Goal: Task Accomplishment & Management: Manage account settings

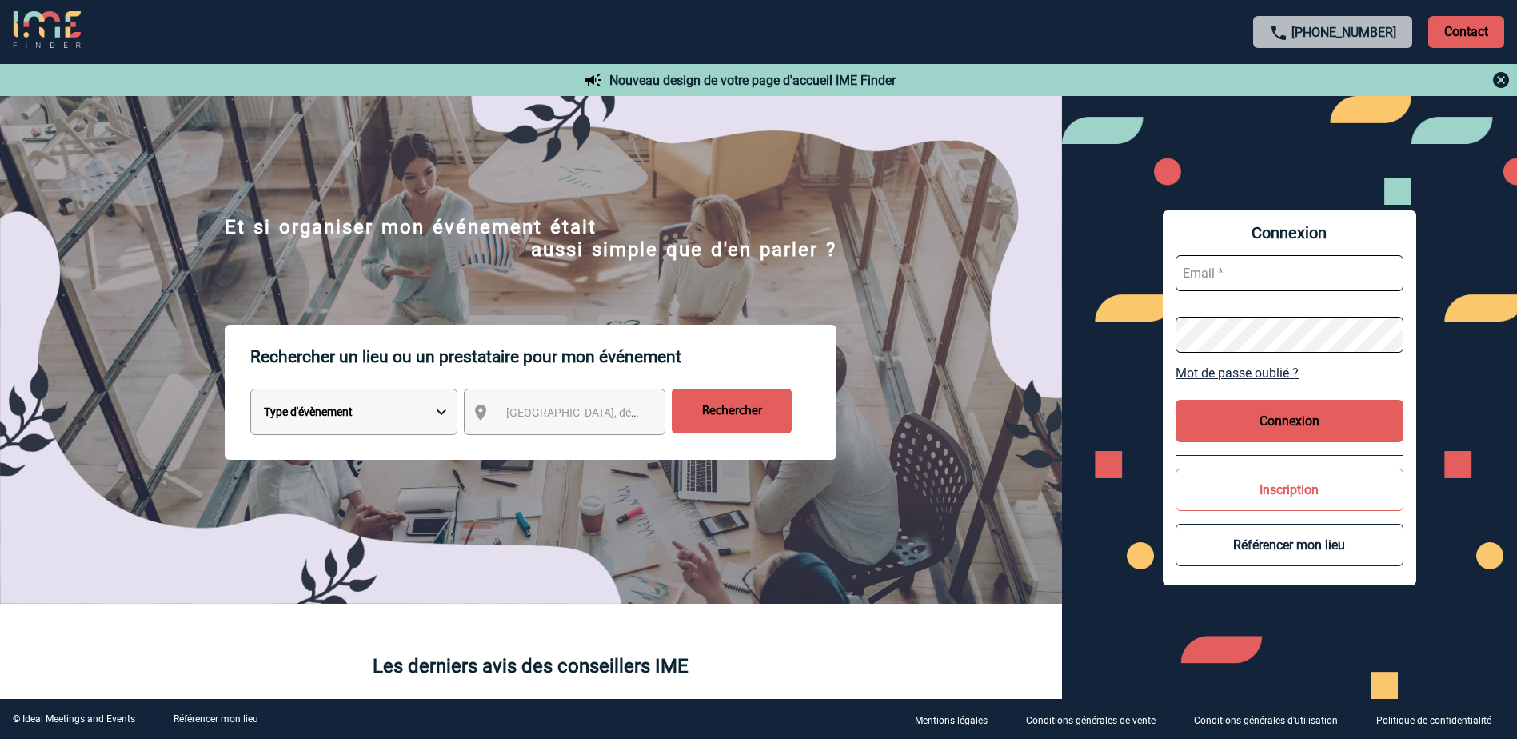
click at [1254, 370] on link "Mot de passe oublié ?" at bounding box center [1290, 373] width 228 height 15
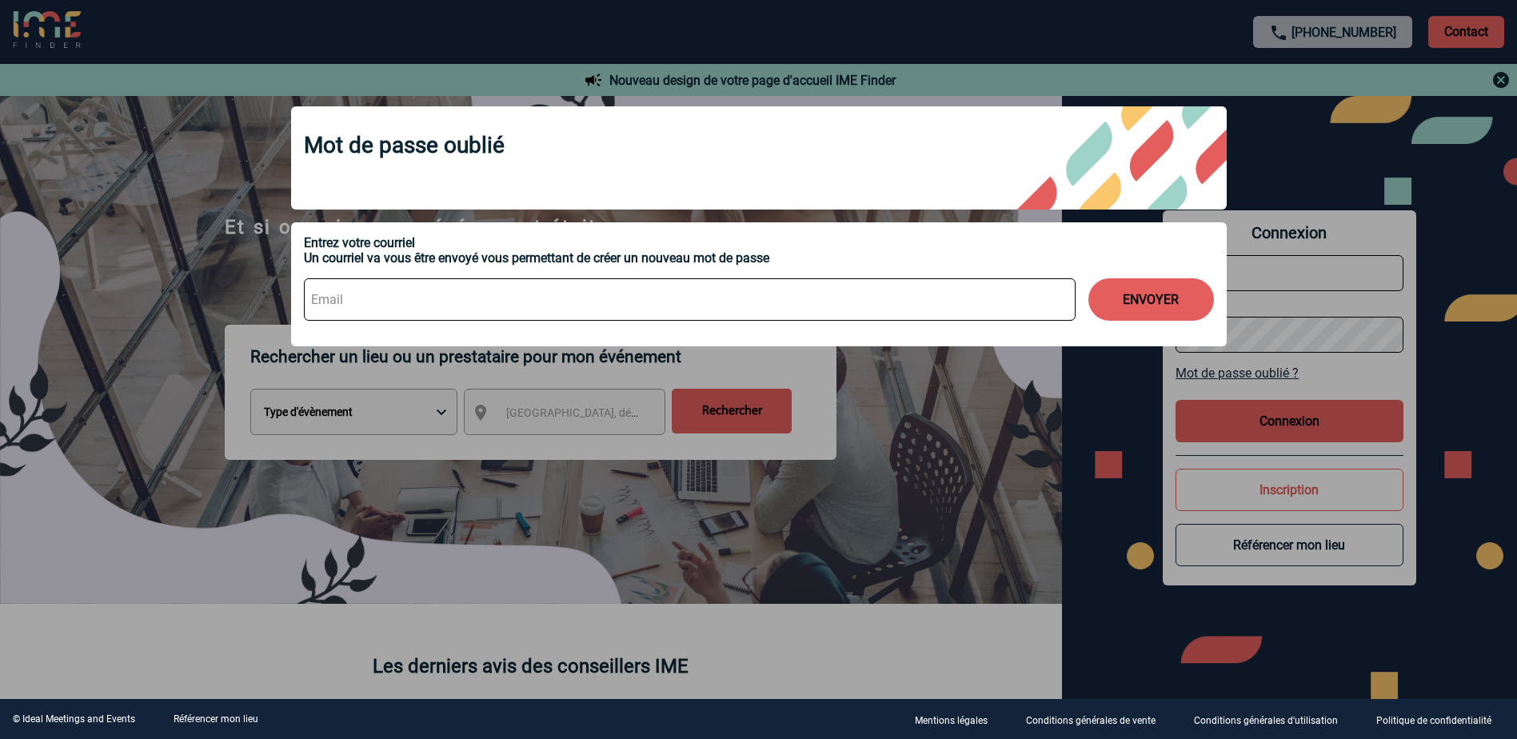
click at [592, 305] on input at bounding box center [690, 299] width 772 height 42
type input "[PERSON_NAME][EMAIL_ADDRESS][DOMAIN_NAME]"
click at [1153, 295] on button "ENVOYER" at bounding box center [1152, 299] width 126 height 42
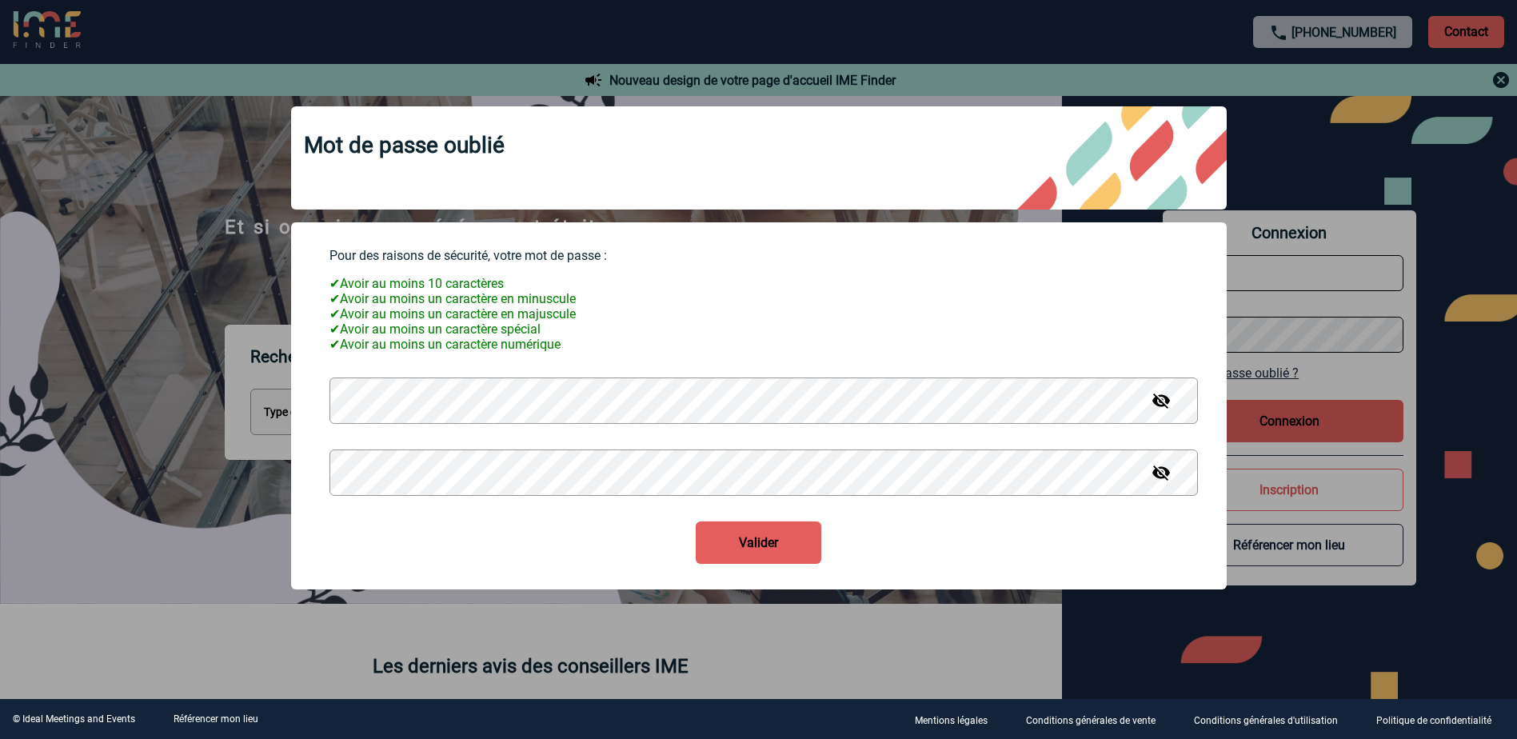
click at [696, 521] on button "Valider" at bounding box center [759, 542] width 126 height 42
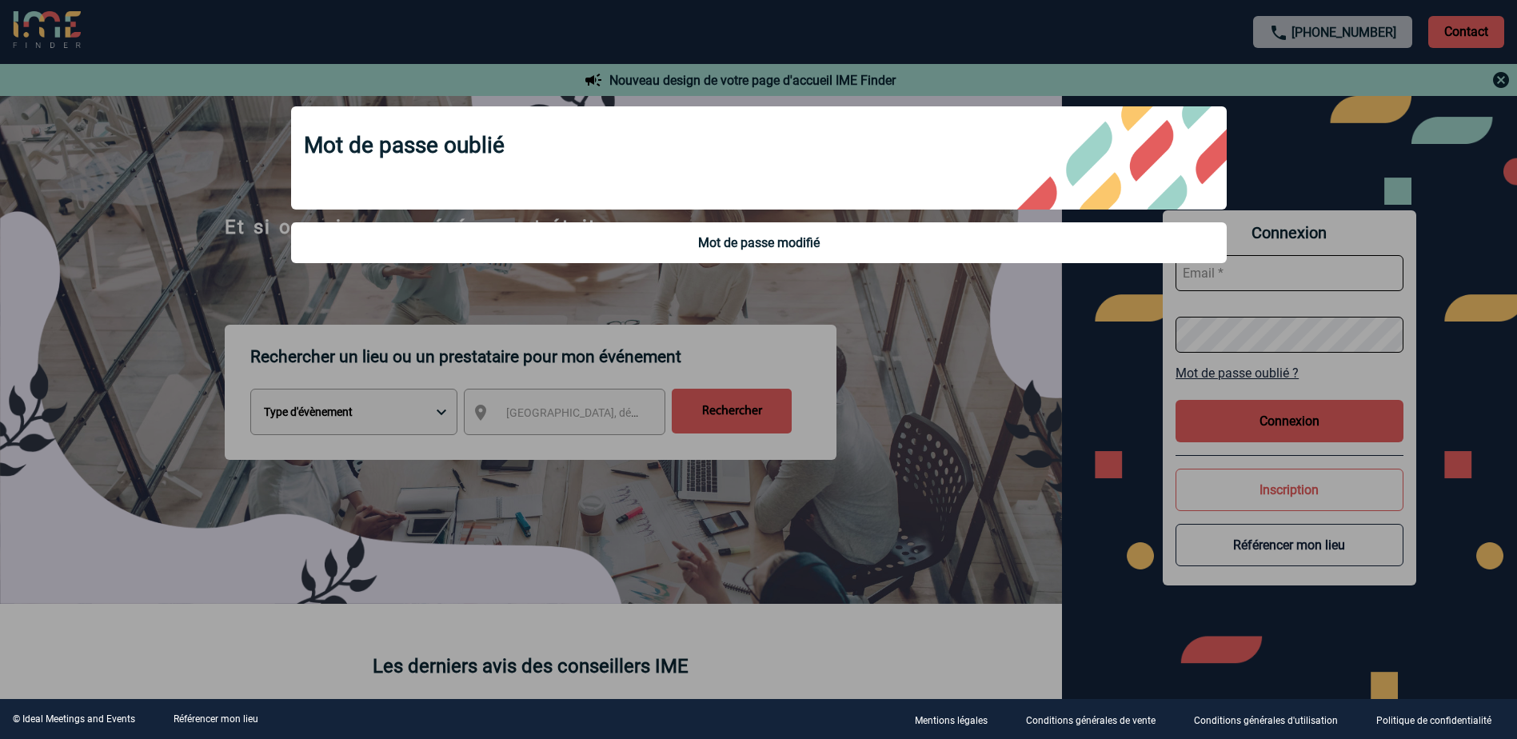
click at [1289, 266] on div at bounding box center [758, 369] width 1517 height 739
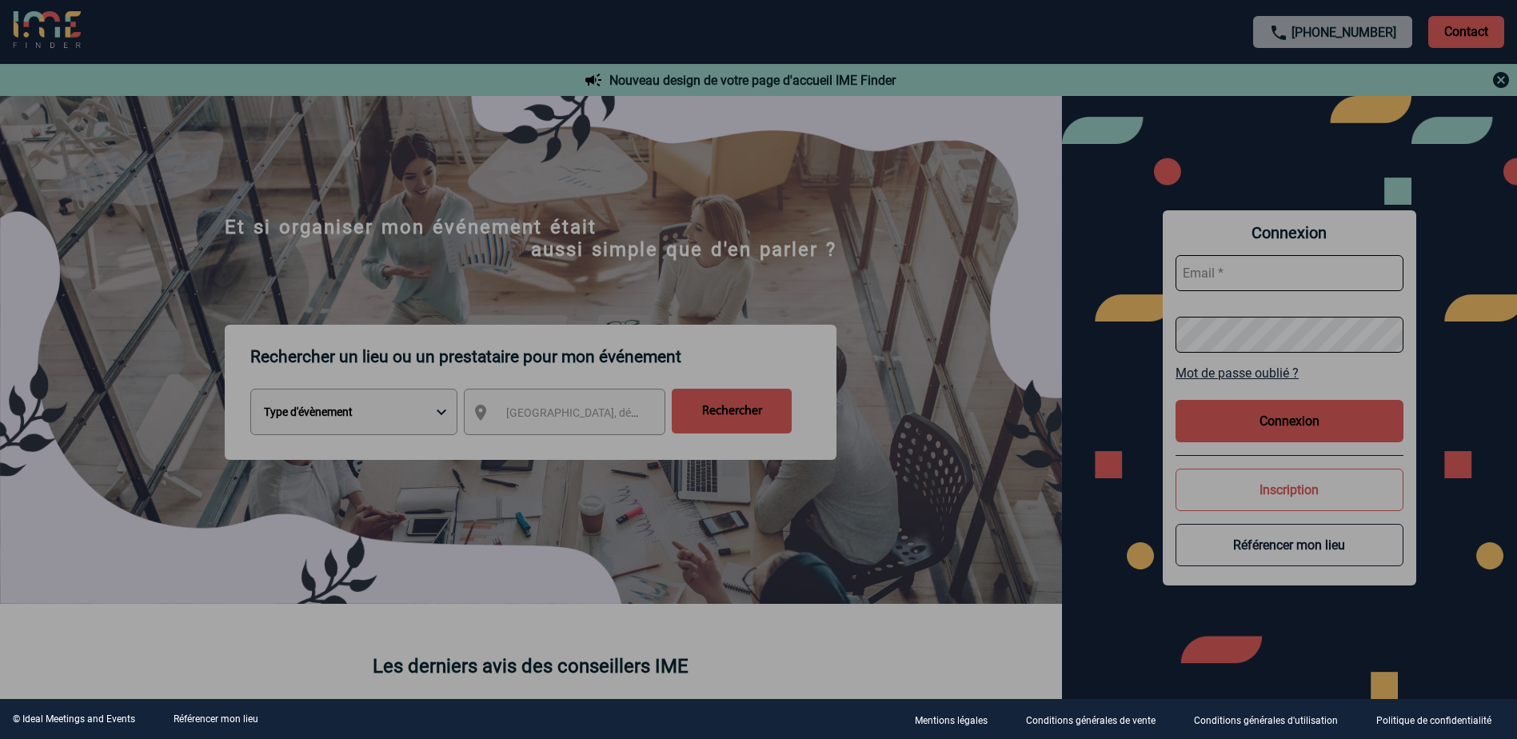
click at [1273, 277] on div at bounding box center [758, 369] width 1517 height 739
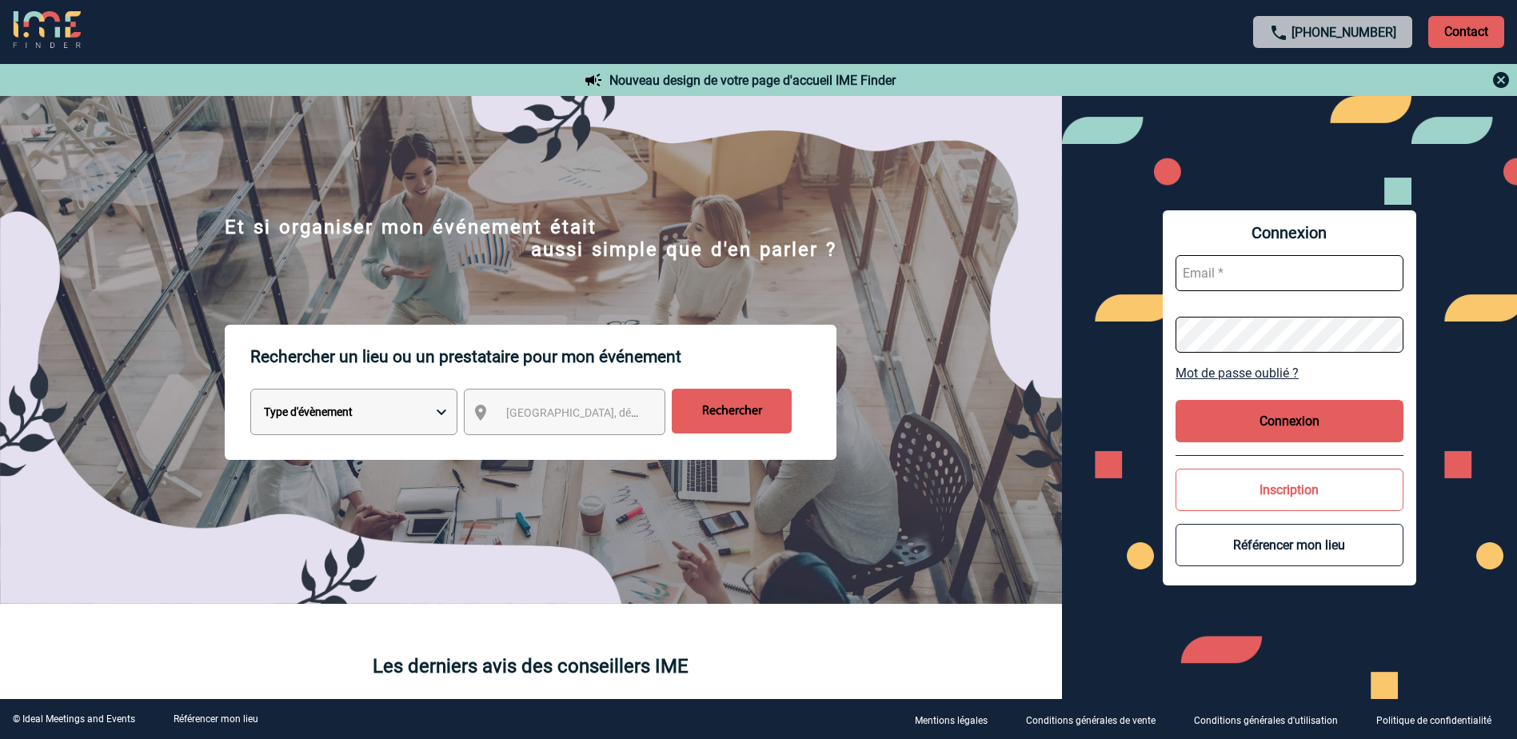
click at [1225, 278] on input "text" at bounding box center [1290, 273] width 228 height 36
type input "[PERSON_NAME][EMAIL_ADDRESS][DOMAIN_NAME]"
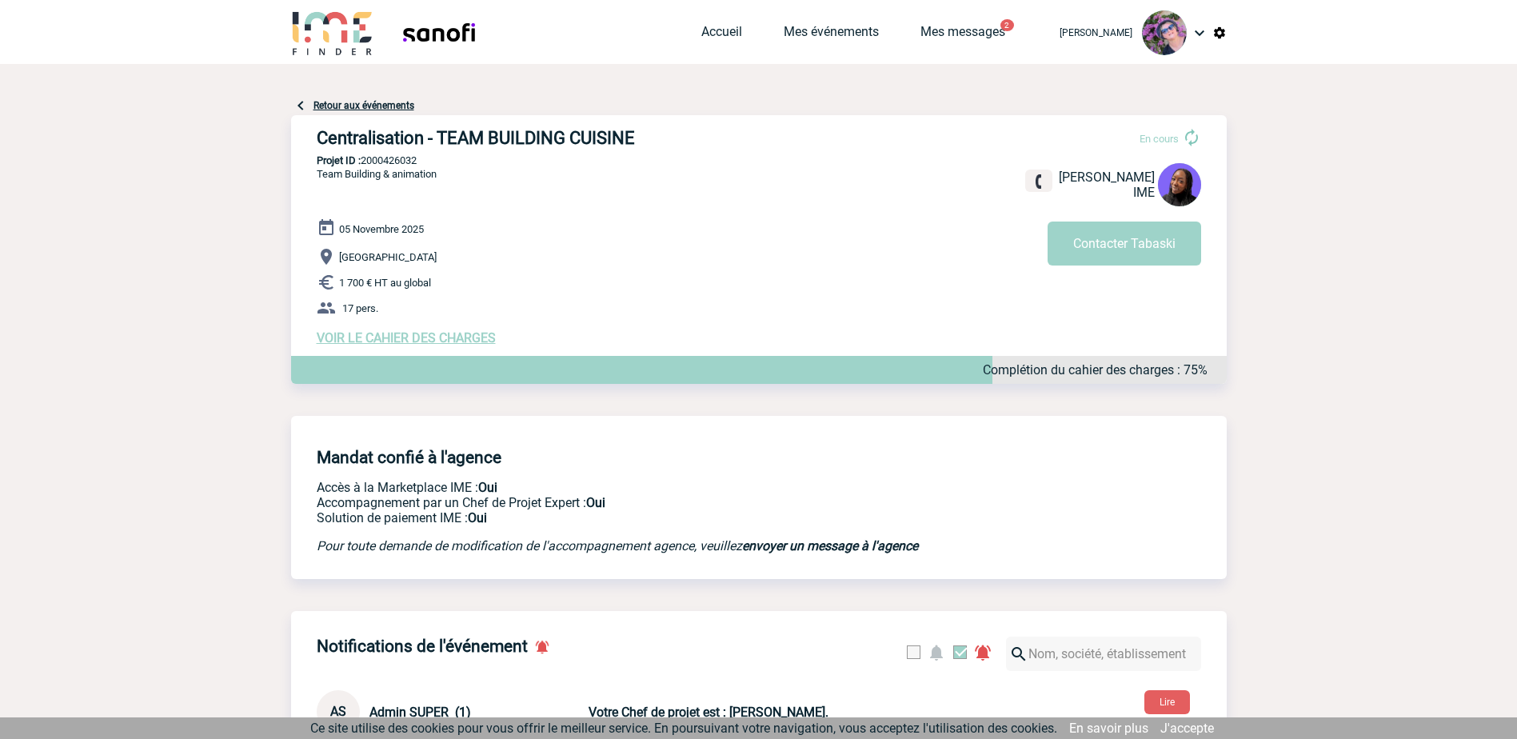
click at [465, 341] on span "VOIR LE CAHIER DES CHARGES" at bounding box center [406, 337] width 179 height 15
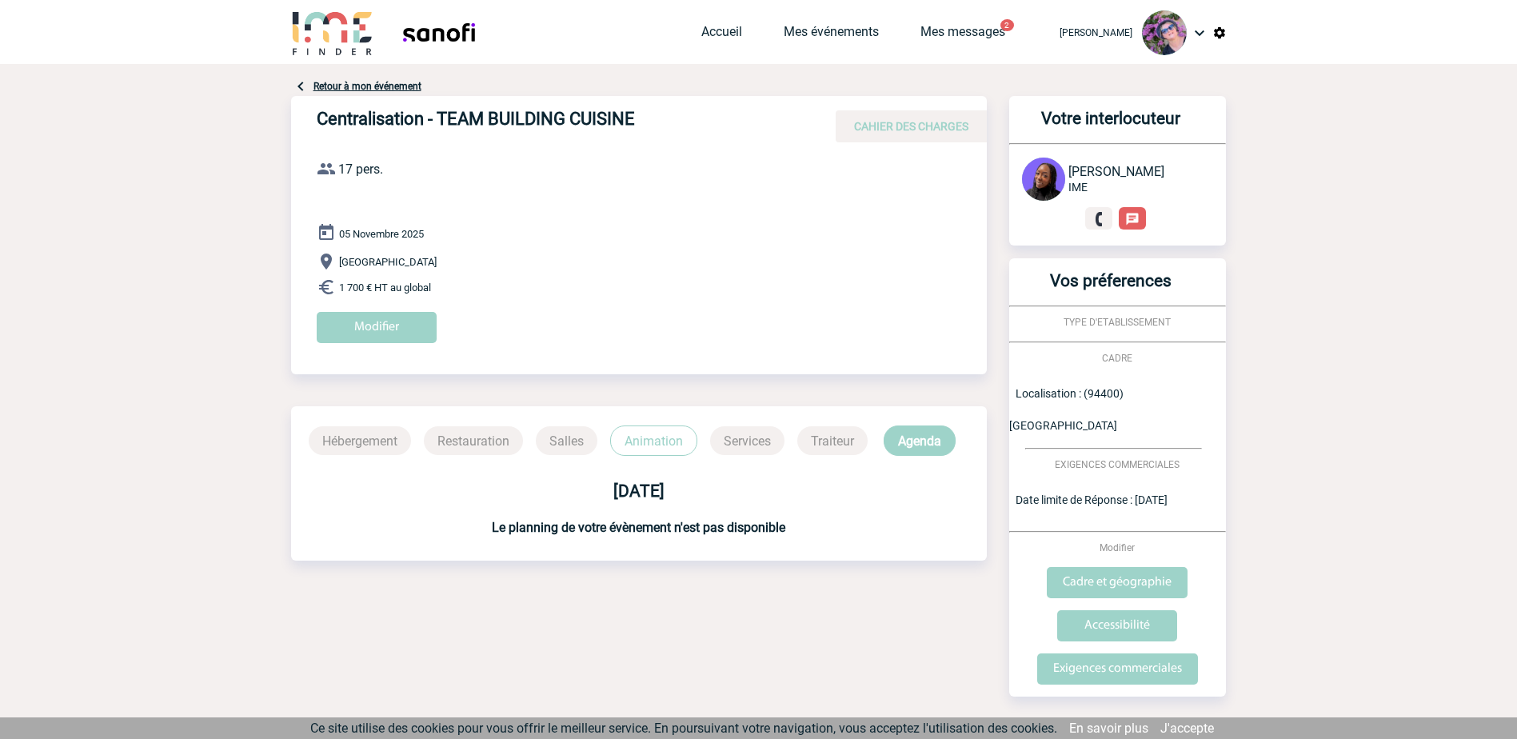
scroll to position [2, 0]
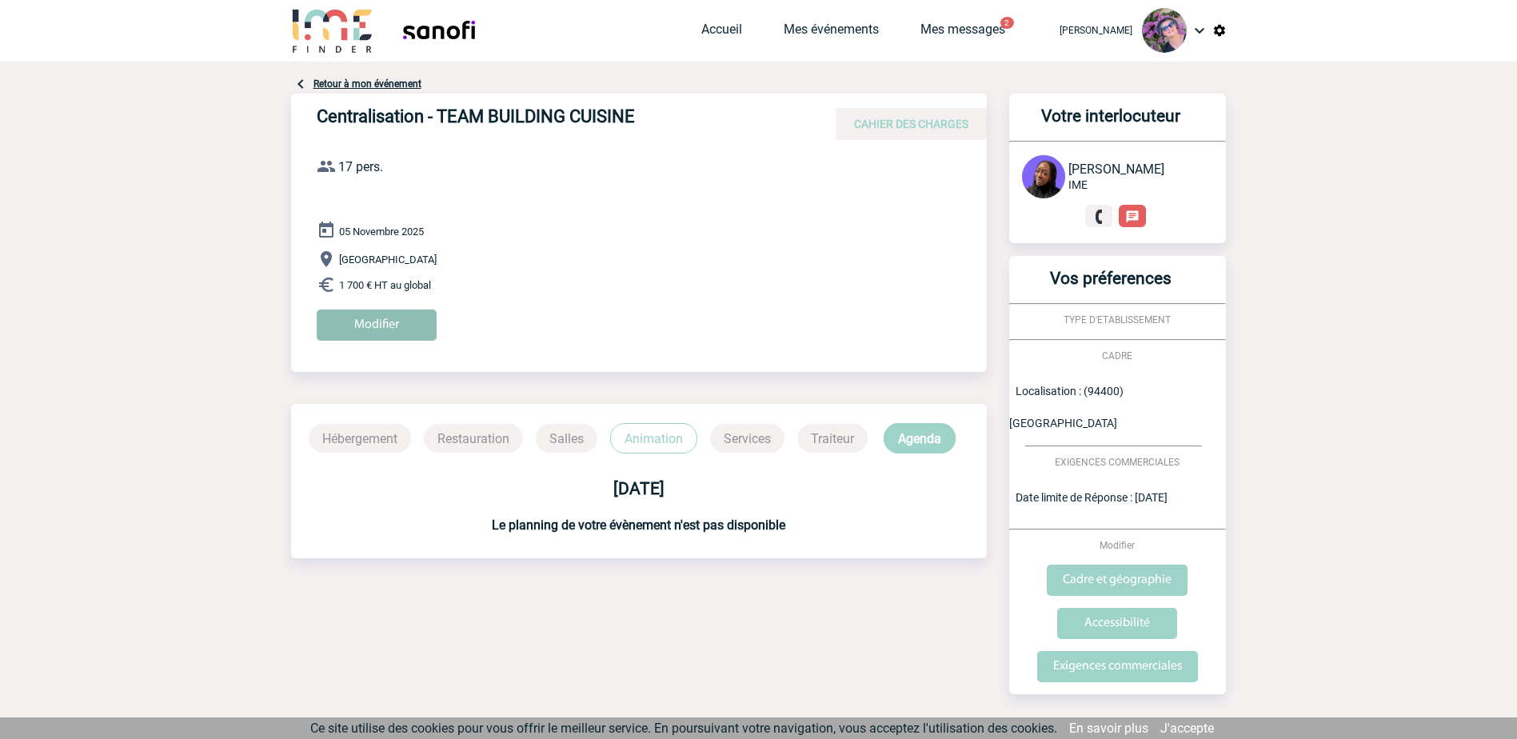
click at [385, 324] on input "Modifier" at bounding box center [377, 325] width 120 height 31
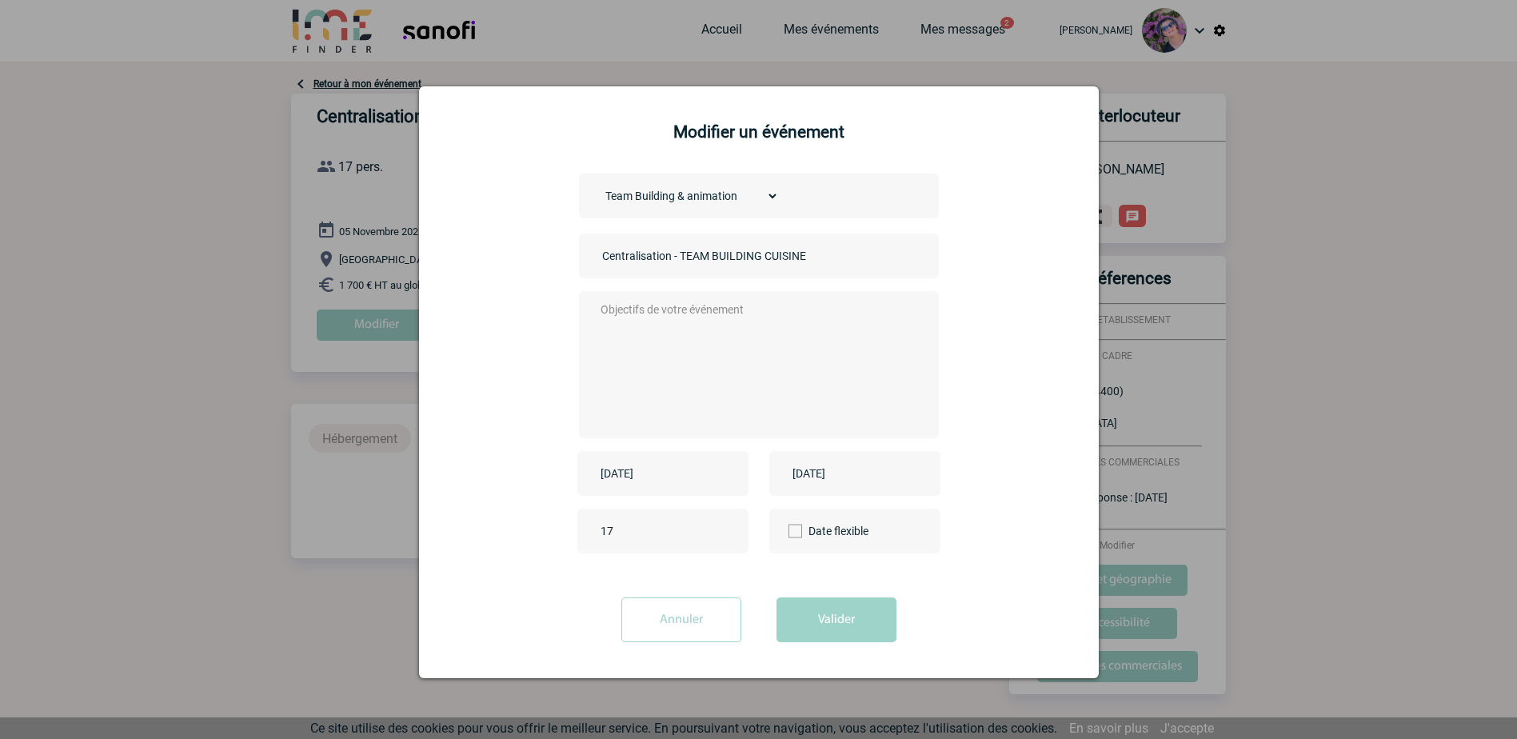
click at [728, 608] on input "Annuler" at bounding box center [681, 619] width 120 height 45
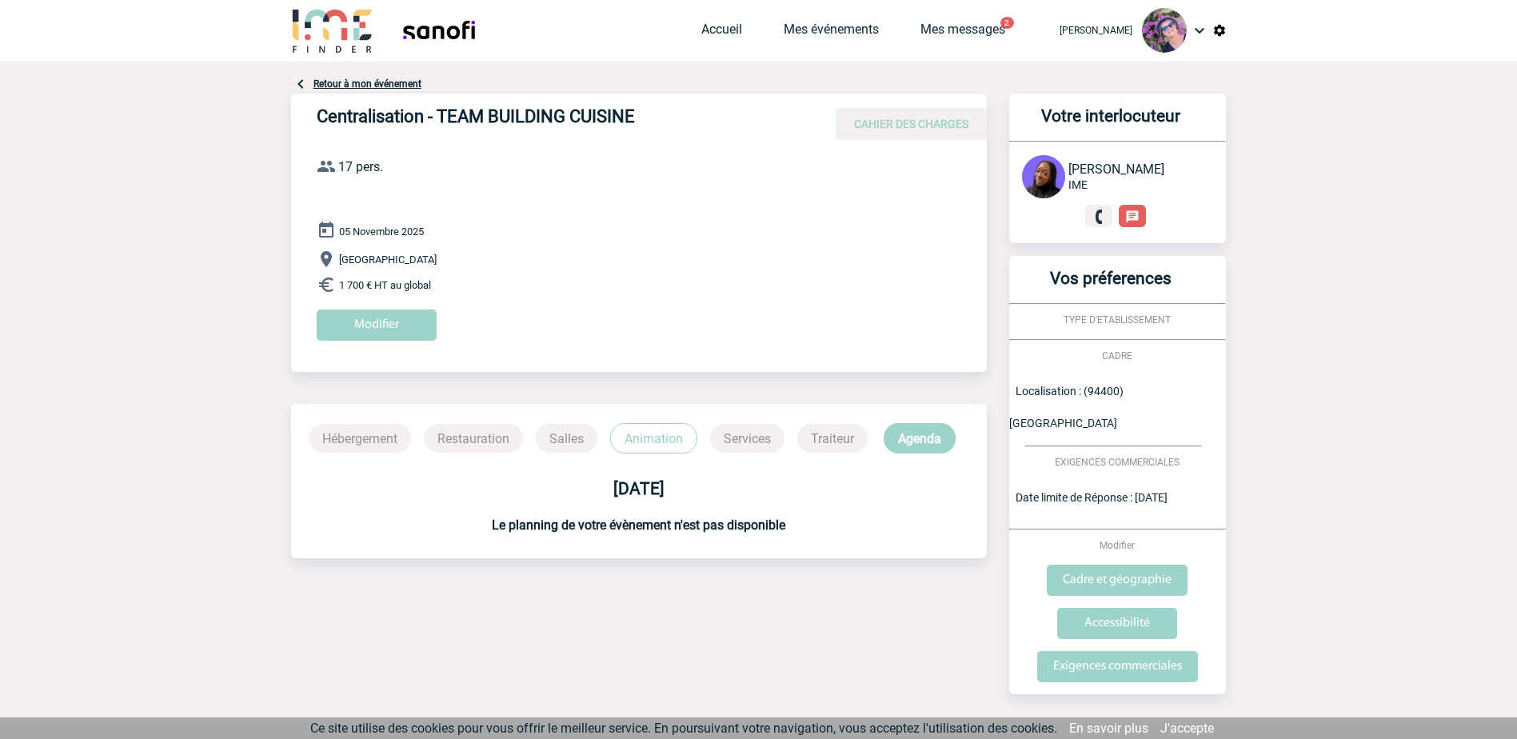
click at [350, 86] on link "Retour à mon événement" at bounding box center [368, 83] width 108 height 11
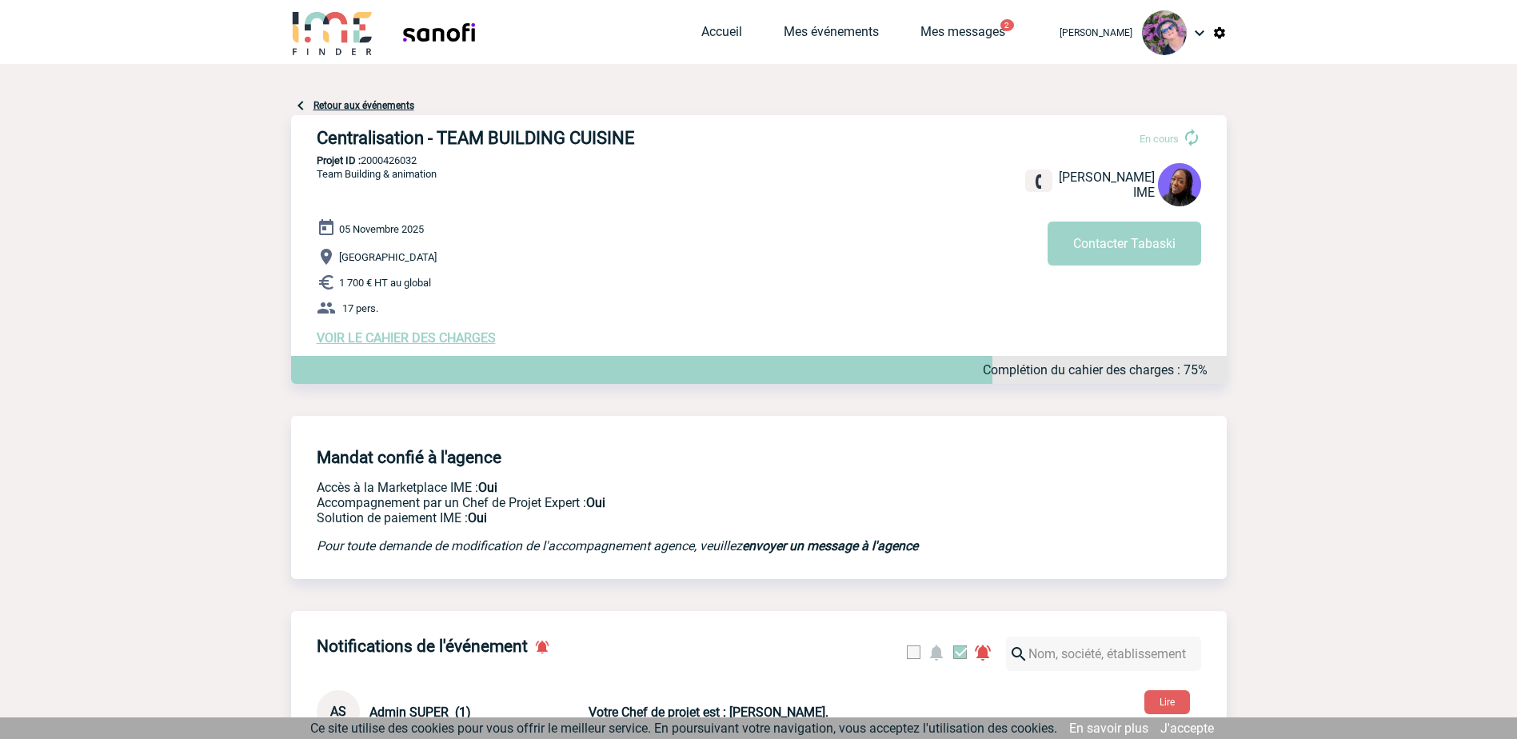
click at [351, 106] on link "Retour aux événements" at bounding box center [364, 105] width 101 height 11
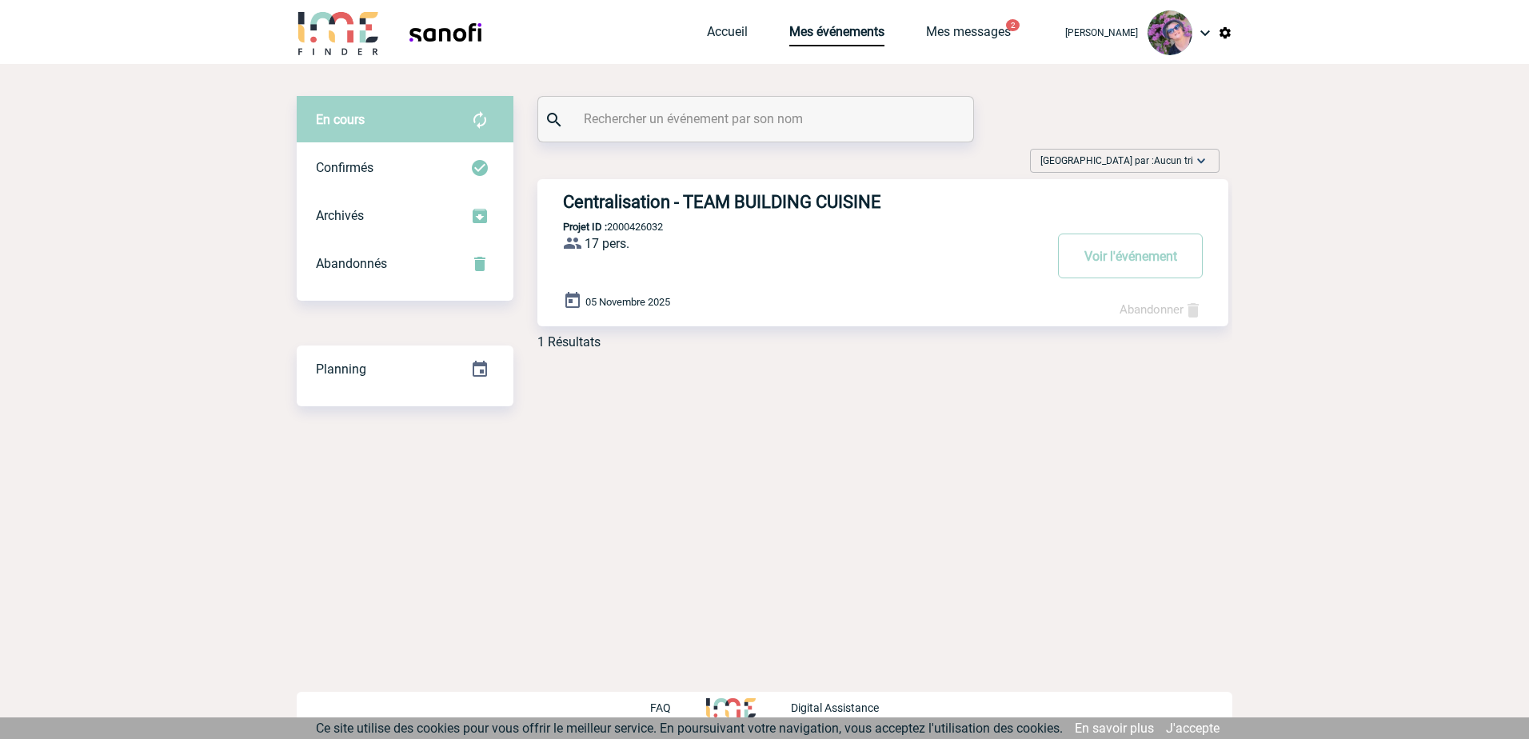
click at [1205, 36] on img at bounding box center [1205, 32] width 19 height 19
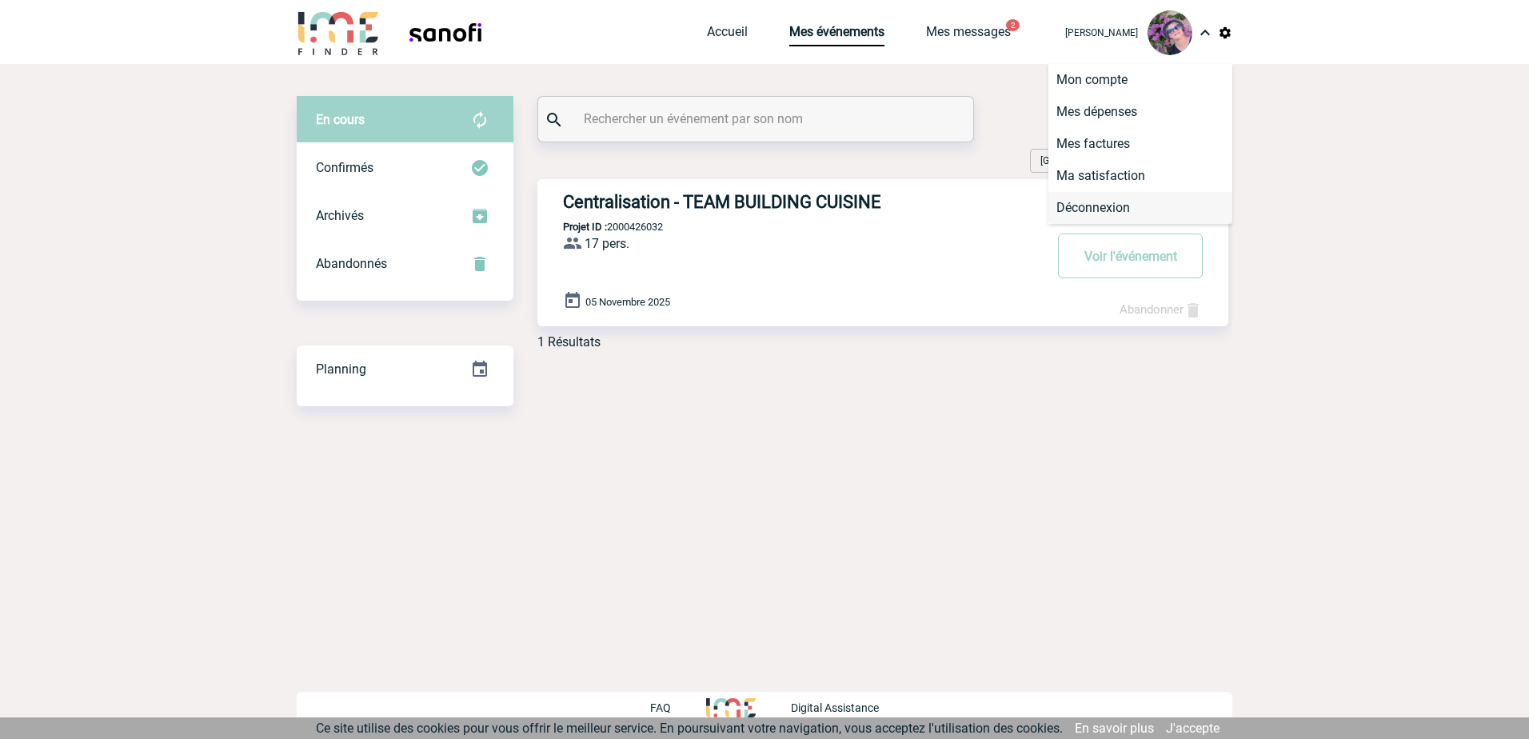
click at [1120, 206] on li "Déconnexion" at bounding box center [1141, 208] width 184 height 32
